Goal: Information Seeking & Learning: Check status

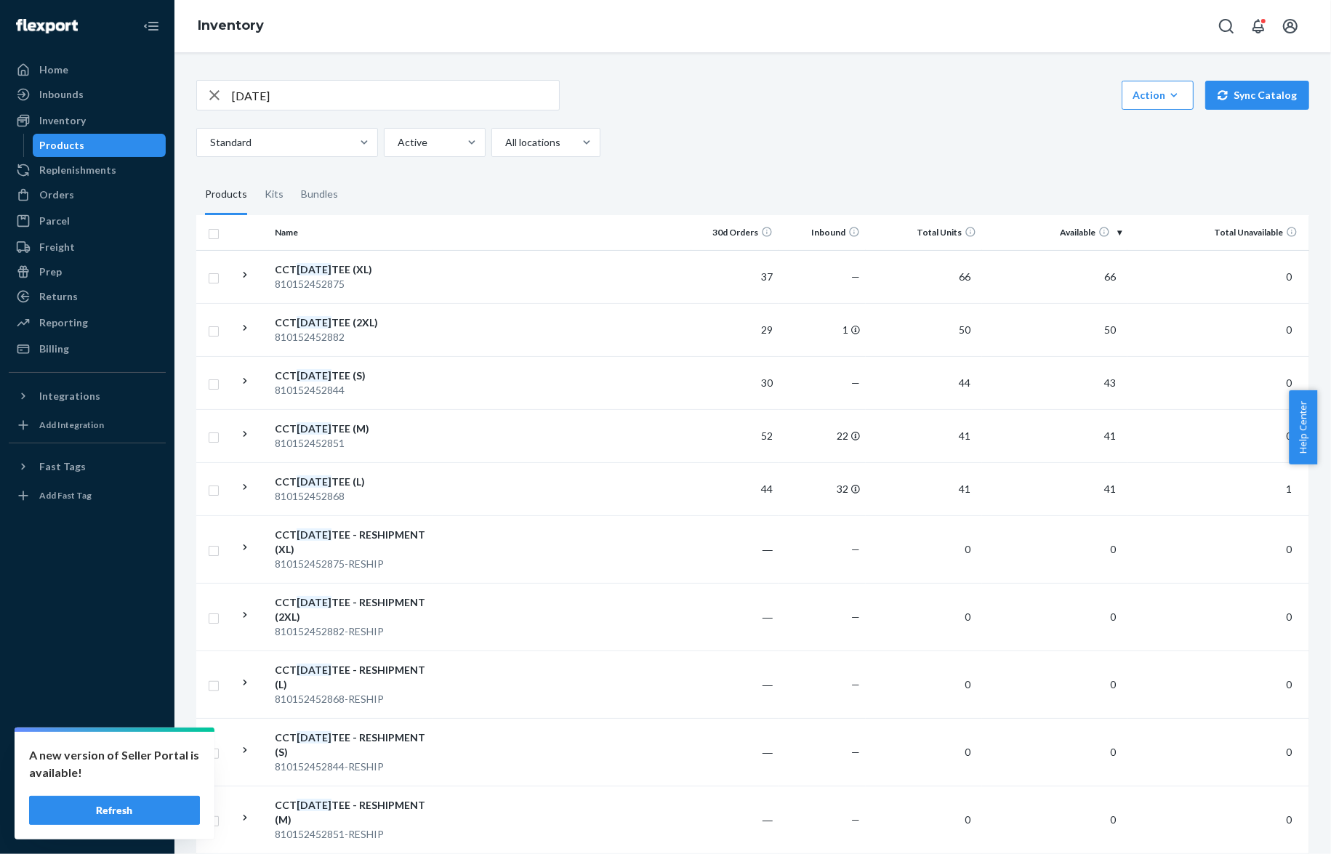
drag, startPoint x: 0, startPoint y: 0, endPoint x: 298, endPoint y: 95, distance: 312.7
click at [298, 95] on input "[DATE]" at bounding box center [395, 95] width 327 height 29
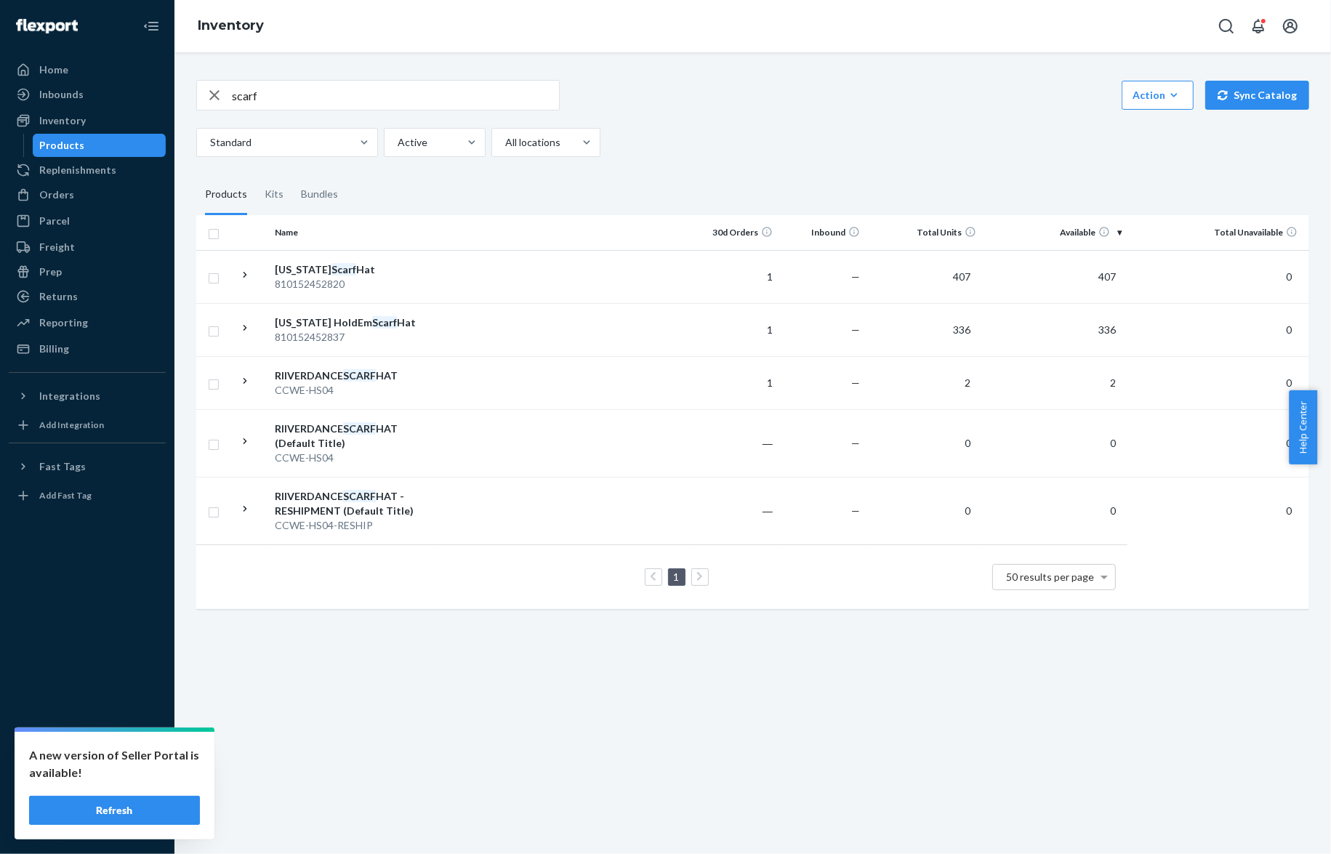
click at [648, 703] on div "scarf Action Create product Create kit or bundle Bulk create products Bulk upda…" at bounding box center [752, 453] width 1157 height 802
click at [316, 97] on input "scarf" at bounding box center [395, 95] width 327 height 29
type input "cct tank"
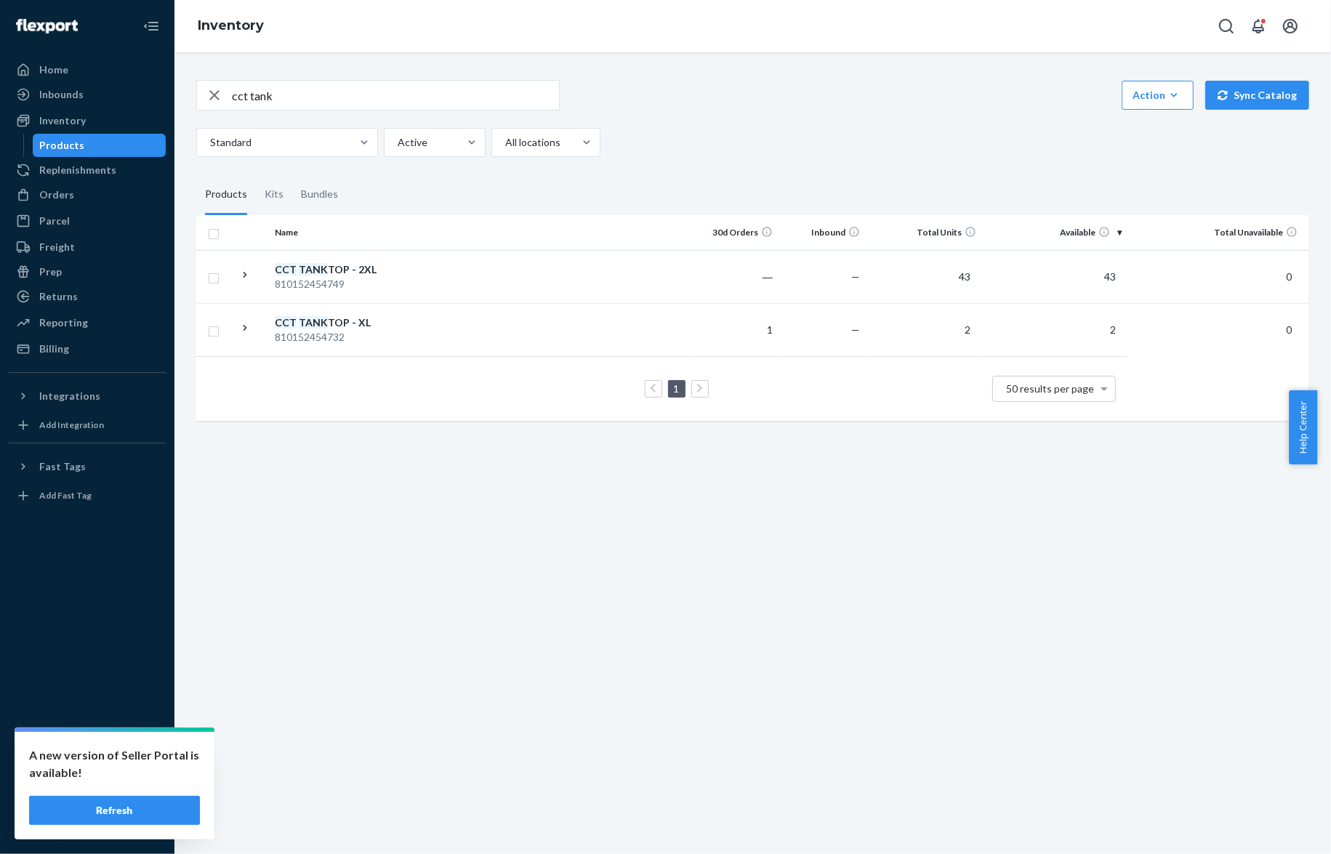
click at [471, 510] on div "cct tank Action Create product Create kit or bundle Bulk create products Bulk u…" at bounding box center [752, 453] width 1157 height 802
click at [838, 145] on div "Standard Active All locations" at bounding box center [747, 142] width 1102 height 29
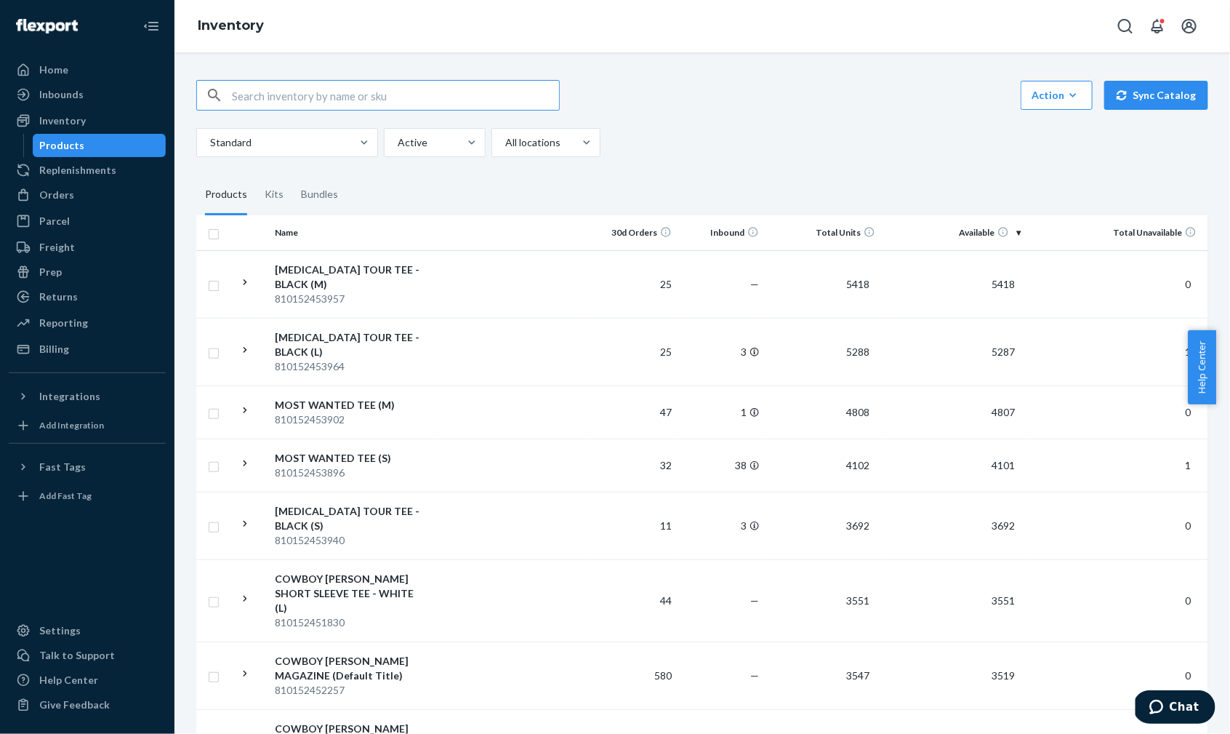
click at [311, 91] on input "text" at bounding box center [395, 95] width 327 height 29
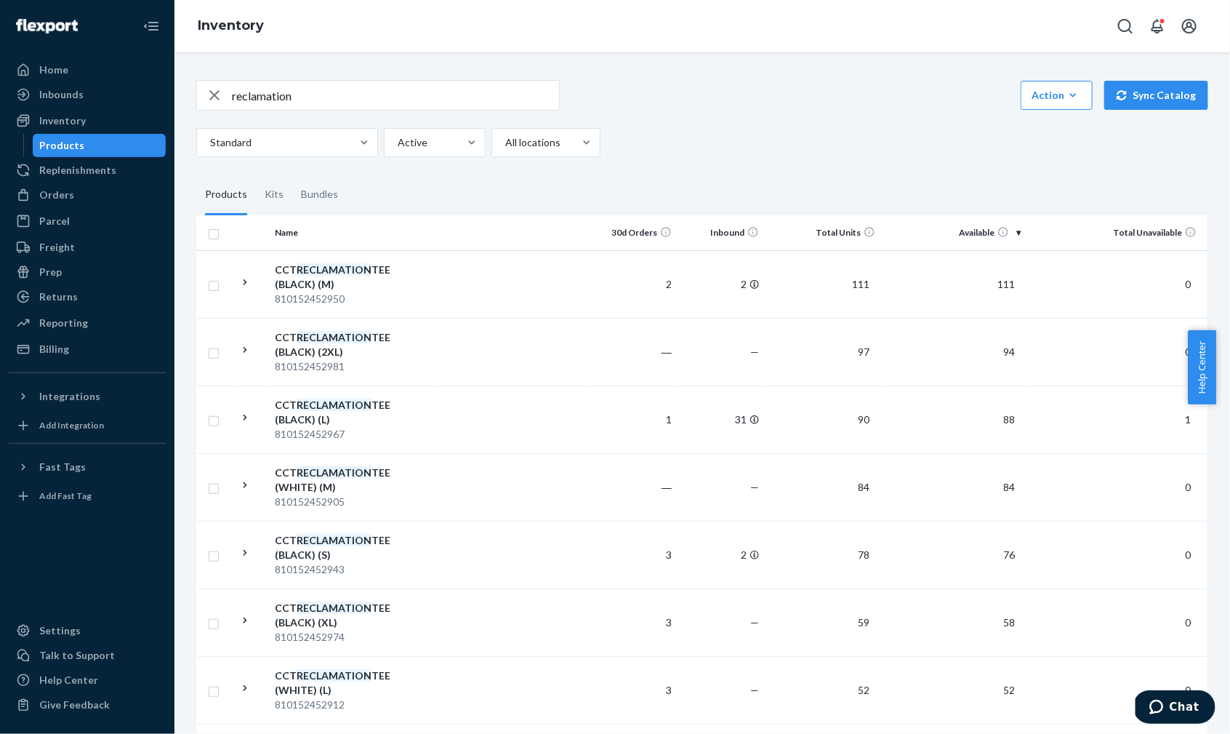
click at [385, 99] on input "reclamation" at bounding box center [395, 95] width 327 height 29
type input "reclamation black"
click at [435, 414] on td at bounding box center [512, 419] width 158 height 68
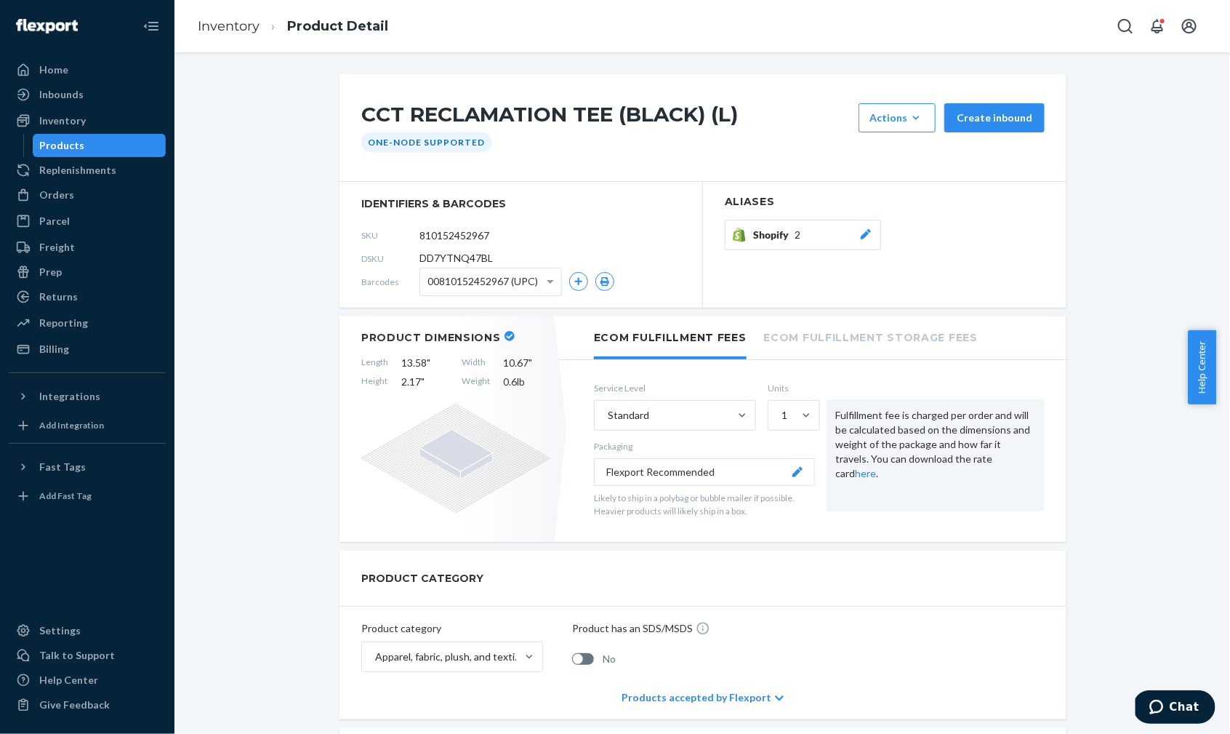
click at [757, 231] on span "Shopify" at bounding box center [773, 235] width 41 height 15
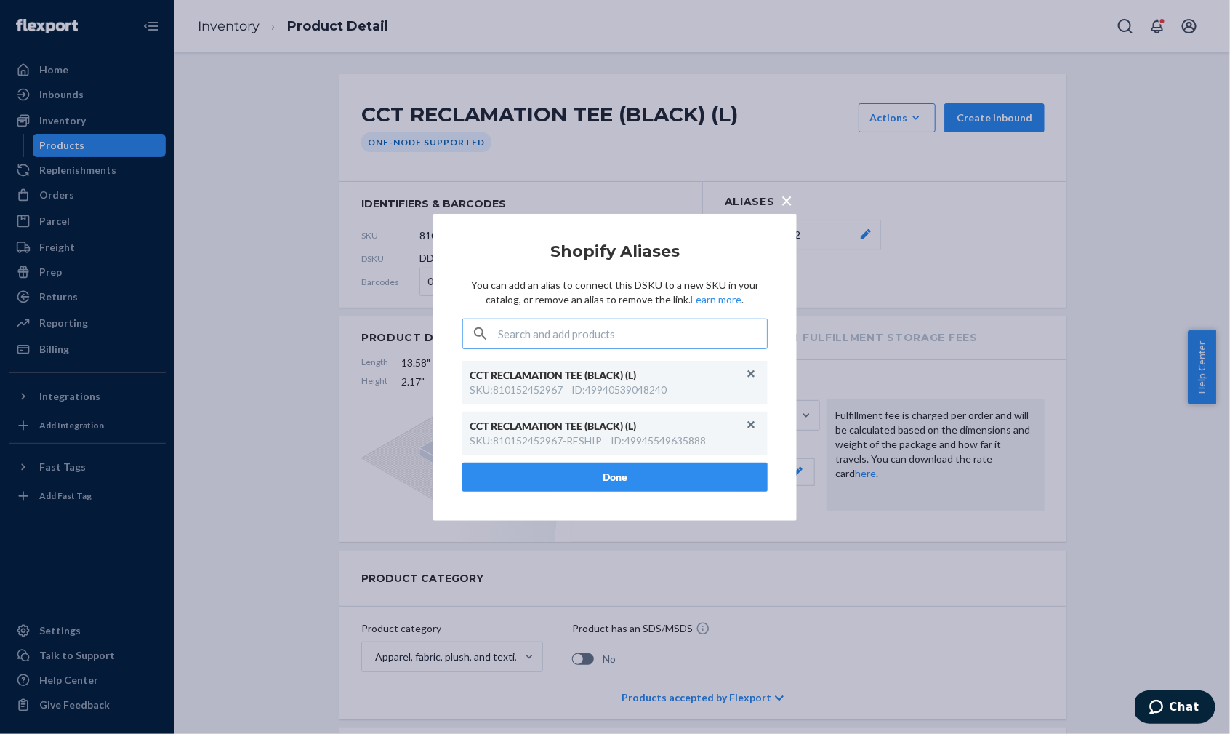
drag, startPoint x: 190, startPoint y: 101, endPoint x: 232, endPoint y: 81, distance: 46.5
click at [191, 101] on div "× Shopify Aliases You can add an alias to connect this DSKU to a new SKU in you…" at bounding box center [615, 367] width 1230 height 734
